Goal: Task Accomplishment & Management: Use online tool/utility

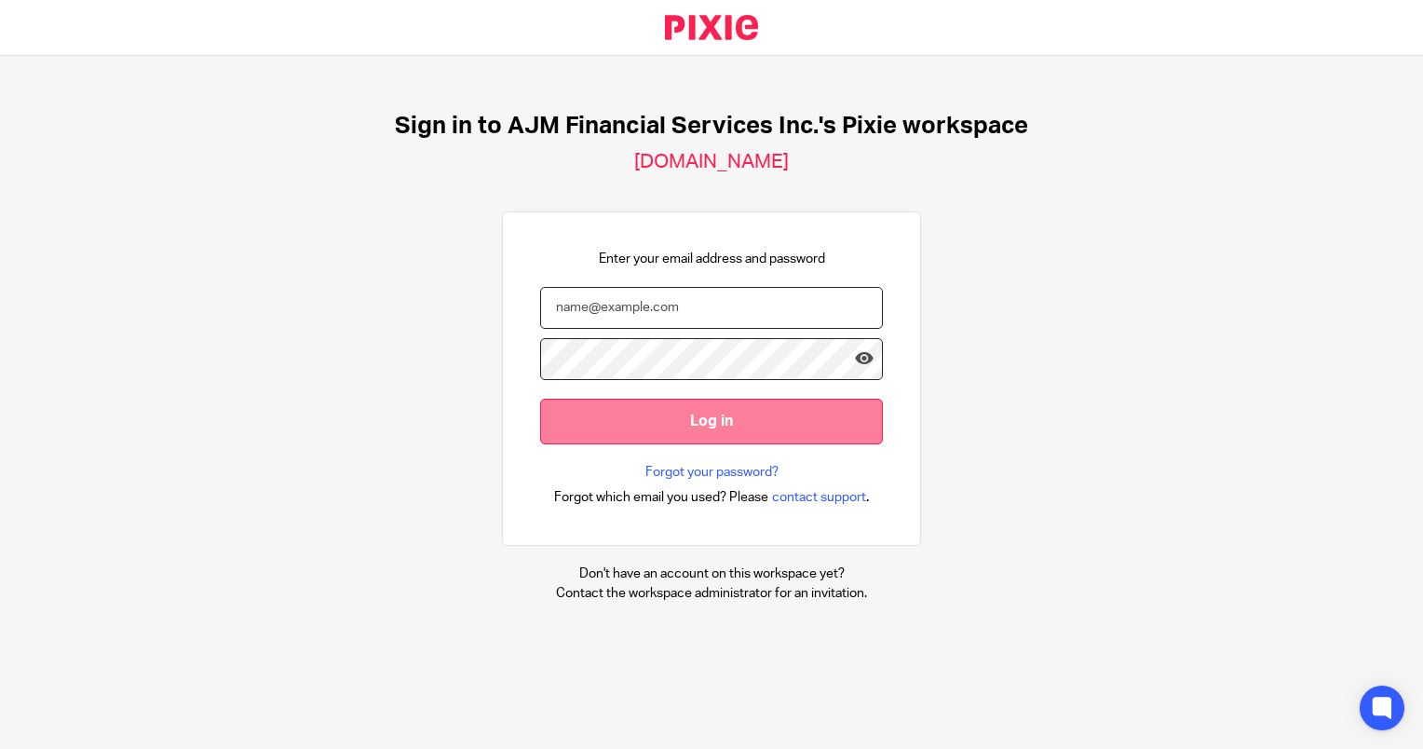
type input "[EMAIL_ADDRESS][DOMAIN_NAME]"
click at [662, 419] on input "Log in" at bounding box center [711, 422] width 343 height 46
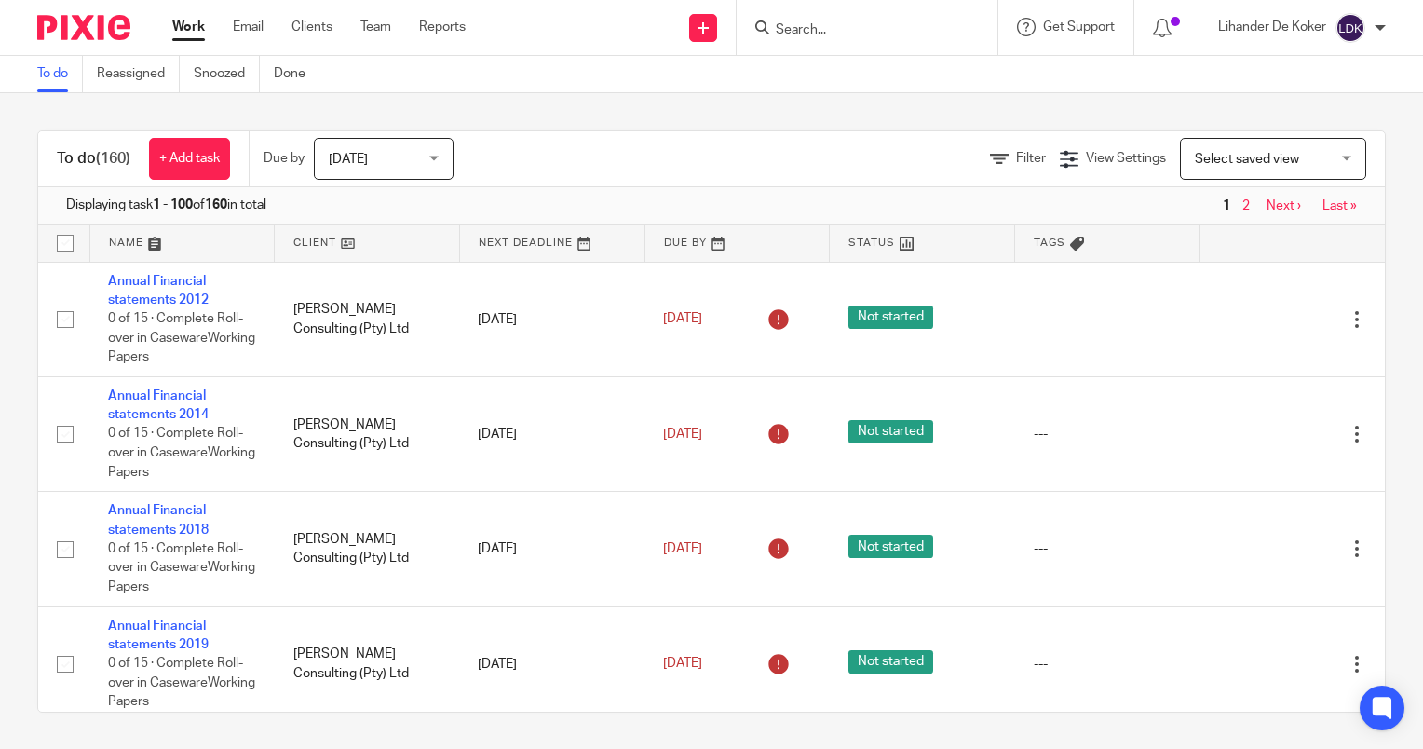
click at [381, 157] on span "[DATE]" at bounding box center [378, 158] width 99 height 39
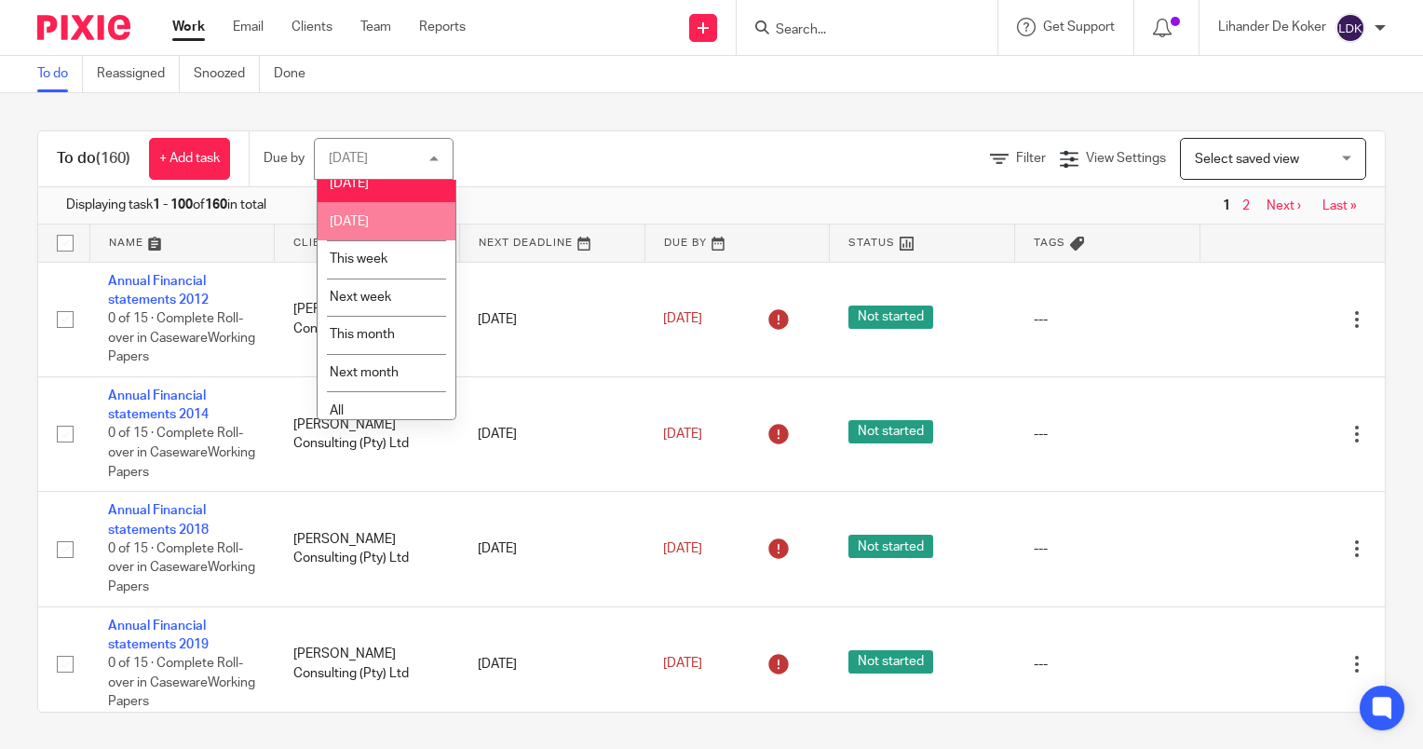
scroll to position [27, 0]
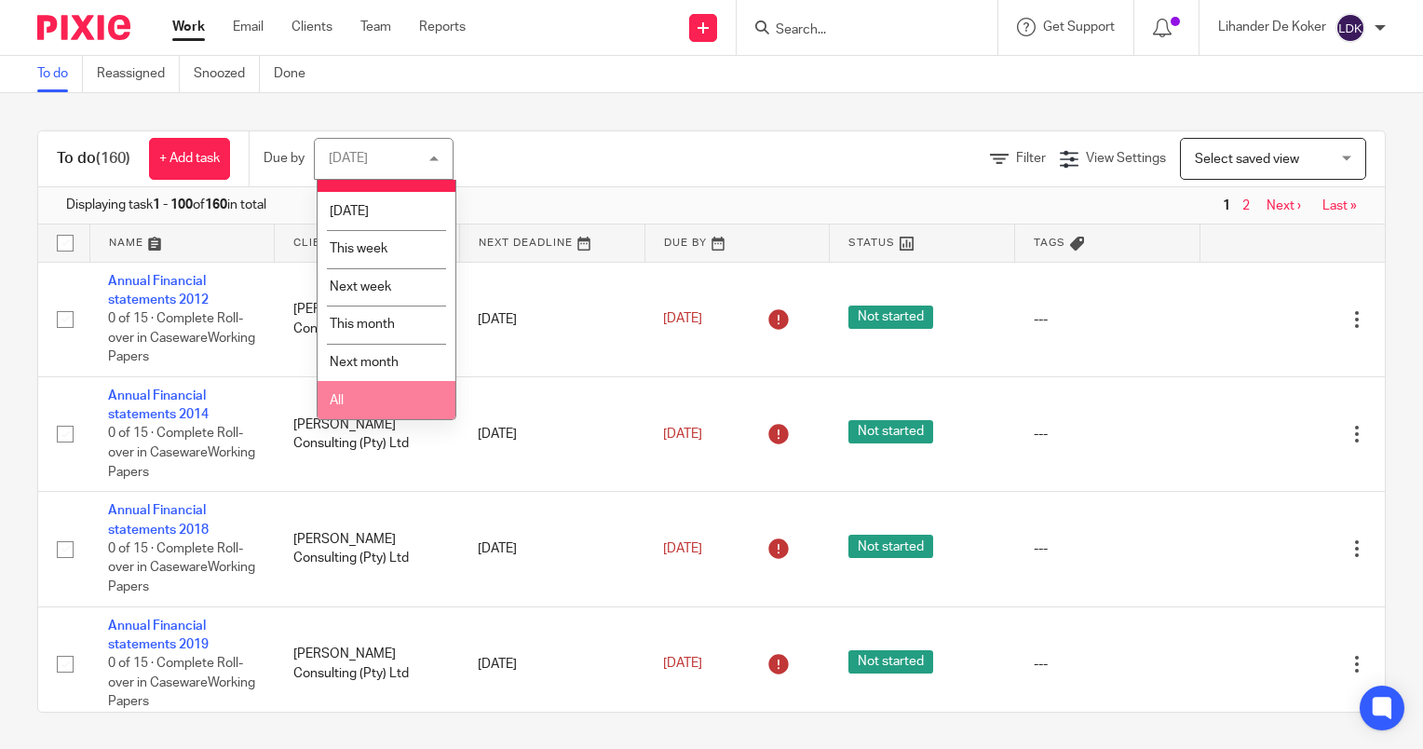
click at [359, 395] on li "All" at bounding box center [387, 400] width 138 height 38
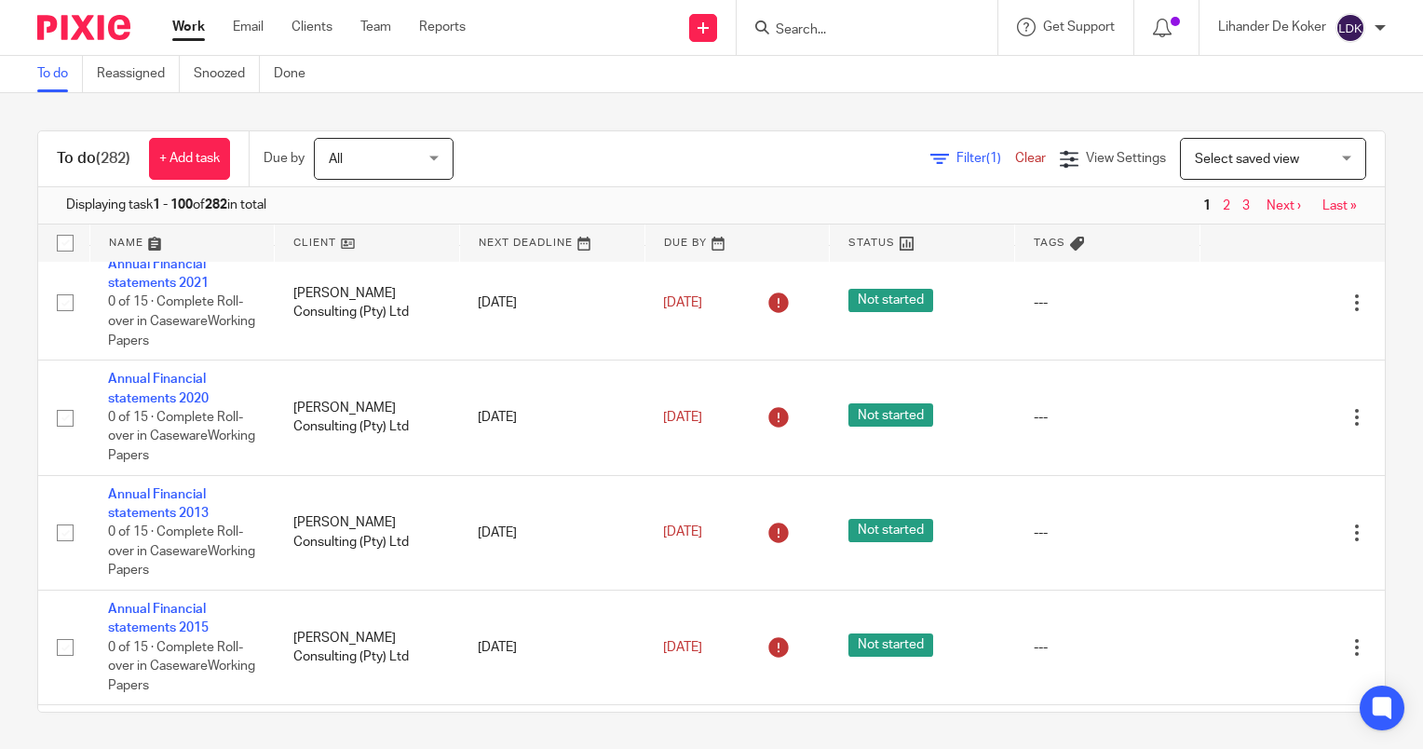
scroll to position [186, 0]
